Goal: Task Accomplishment & Management: Use online tool/utility

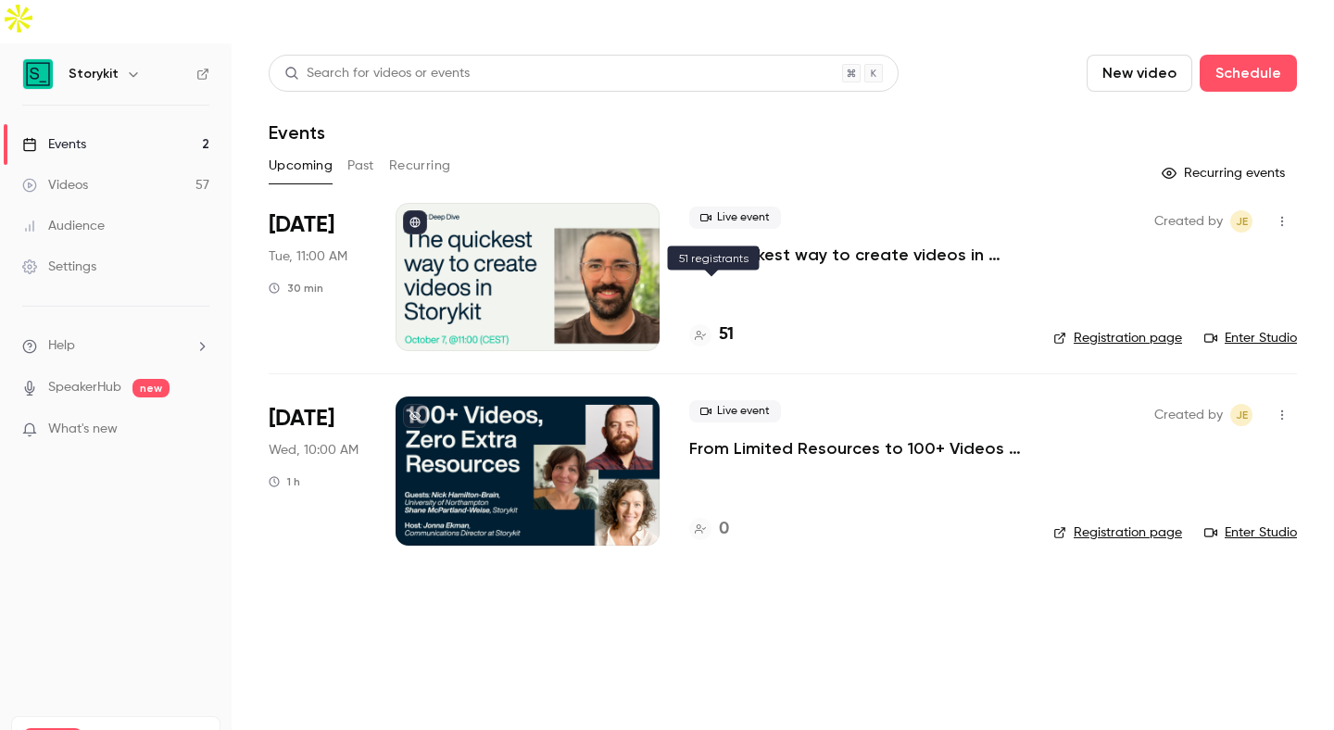
click at [714, 322] on div "51" at bounding box center [711, 334] width 44 height 25
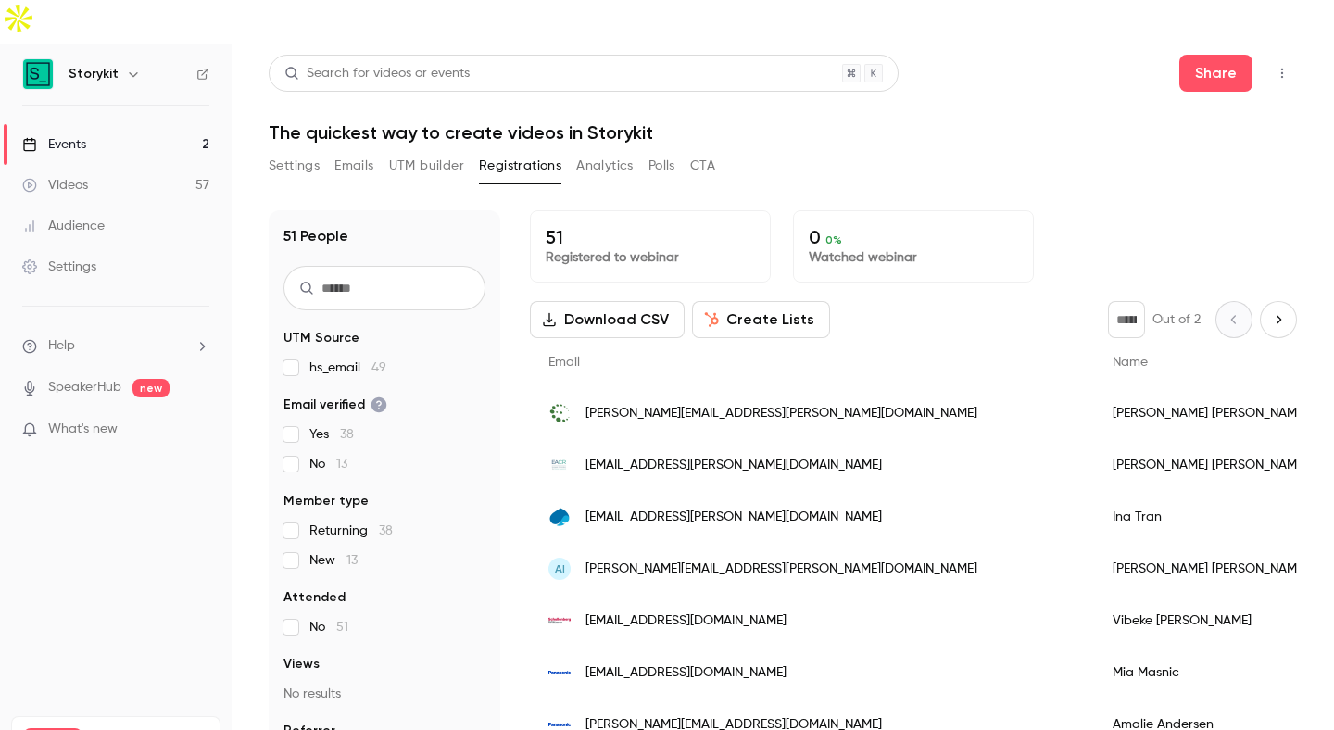
click at [278, 151] on button "Settings" at bounding box center [294, 166] width 51 height 30
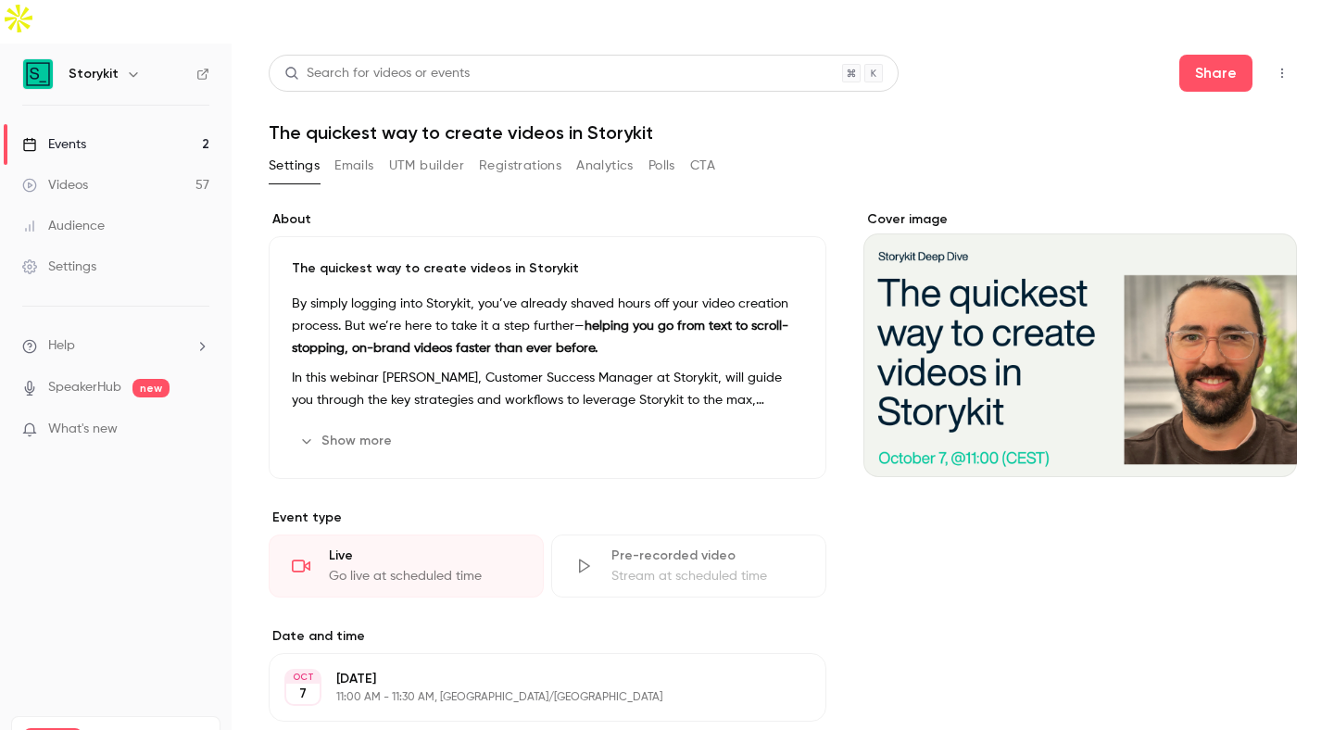
click at [447, 567] on div "Go live at scheduled time" at bounding box center [425, 576] width 192 height 19
click at [377, 567] on div "Go live at scheduled time" at bounding box center [425, 576] width 192 height 19
click at [164, 124] on link "Events 2" at bounding box center [116, 144] width 232 height 41
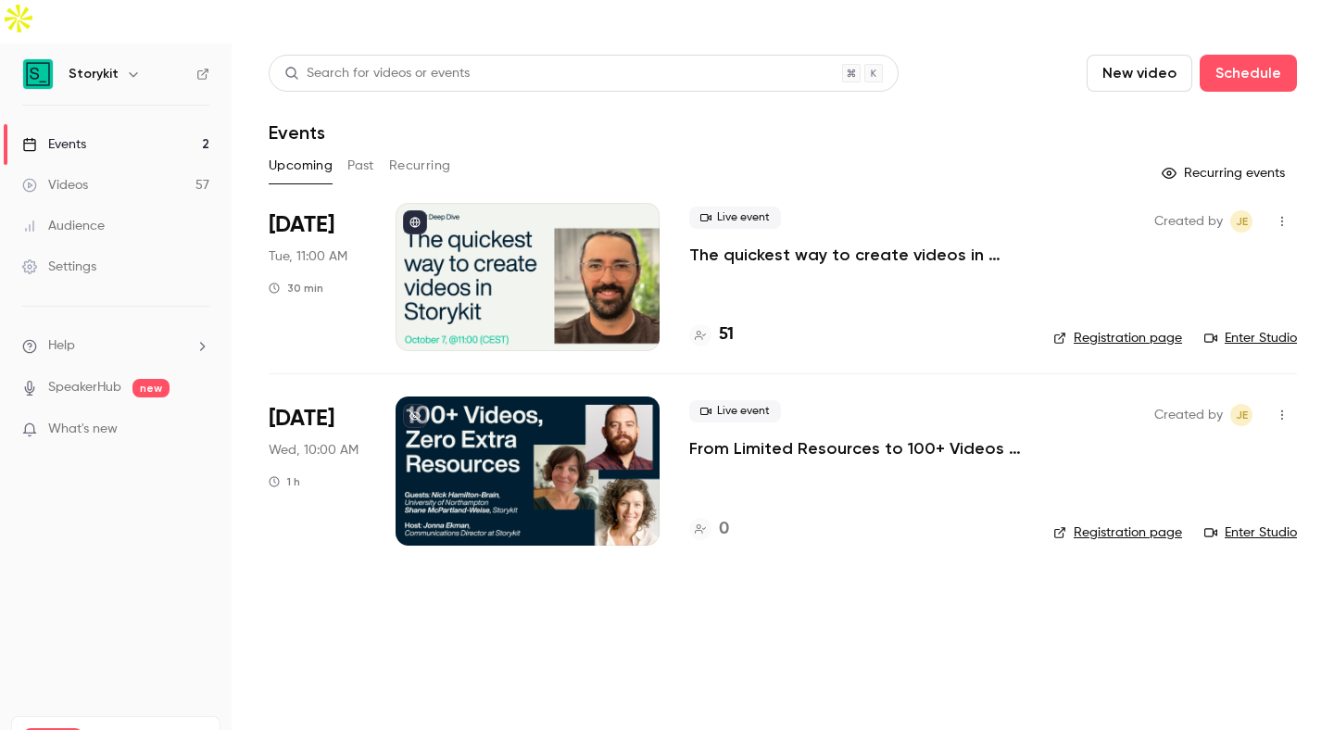
click at [1282, 217] on icon "button" at bounding box center [1283, 222] width 2 height 10
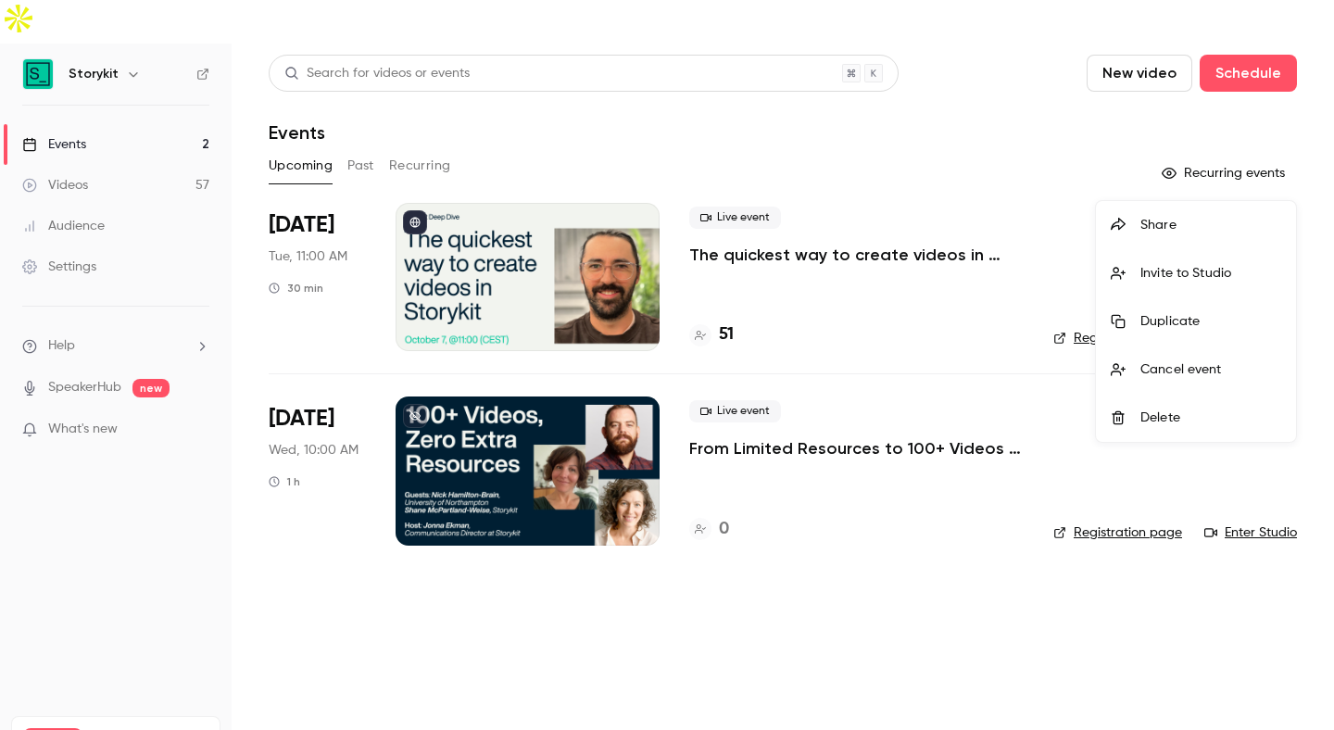
click at [1037, 162] on div at bounding box center [667, 365] width 1334 height 730
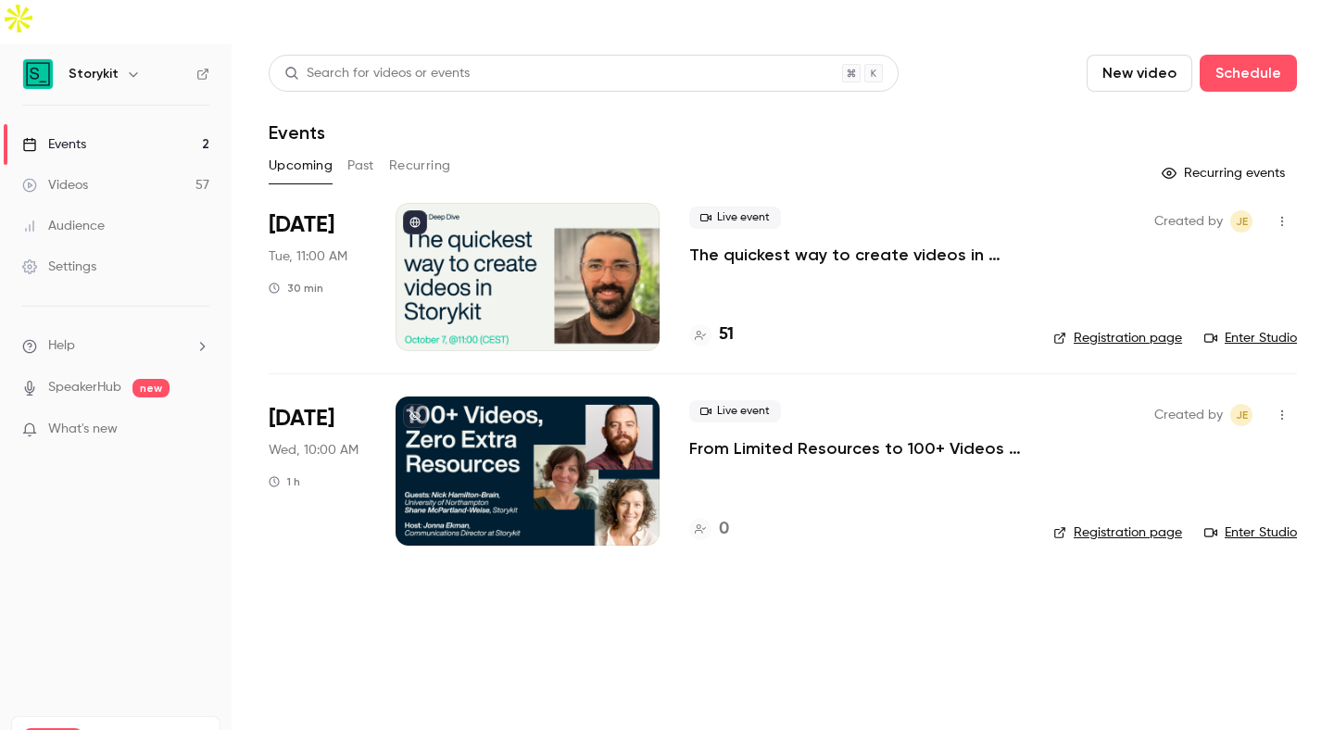
click at [1240, 329] on link "Enter Studio" at bounding box center [1251, 338] width 93 height 19
